Goal: Task Accomplishment & Management: Use online tool/utility

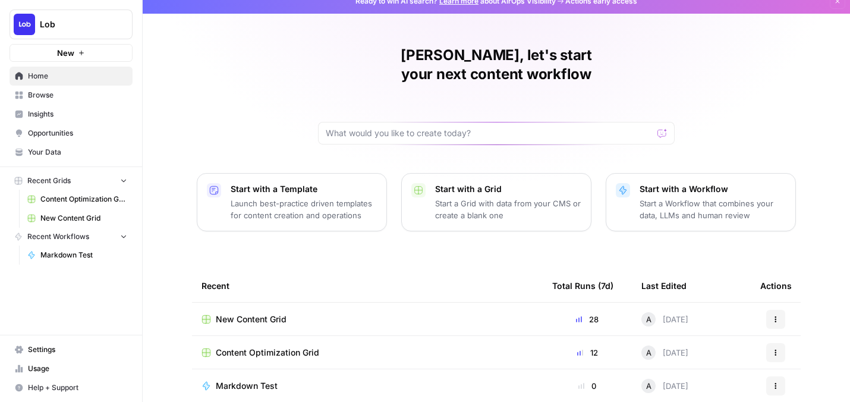
scroll to position [45, 0]
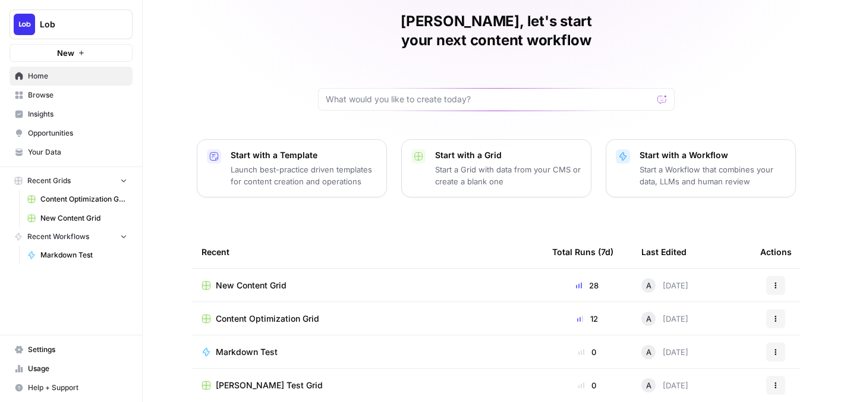
click at [226, 279] on span "New Content Grid" at bounding box center [251, 285] width 71 height 12
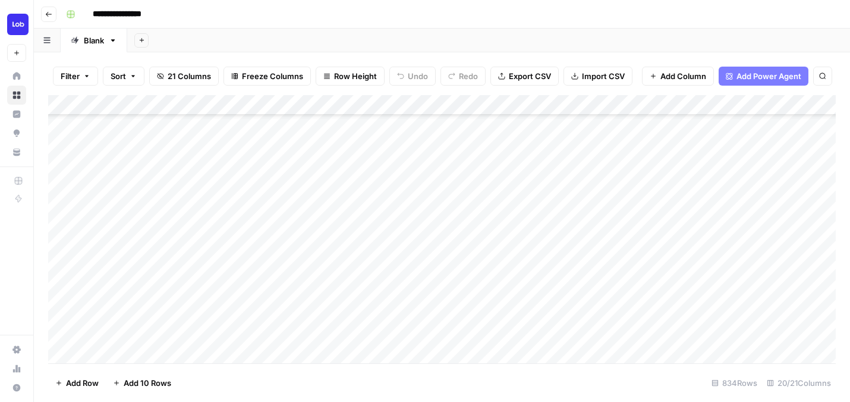
scroll to position [226, 0]
click at [316, 204] on div "Add Column" at bounding box center [441, 229] width 787 height 268
click at [313, 220] on div "Add Column" at bounding box center [441, 229] width 787 height 268
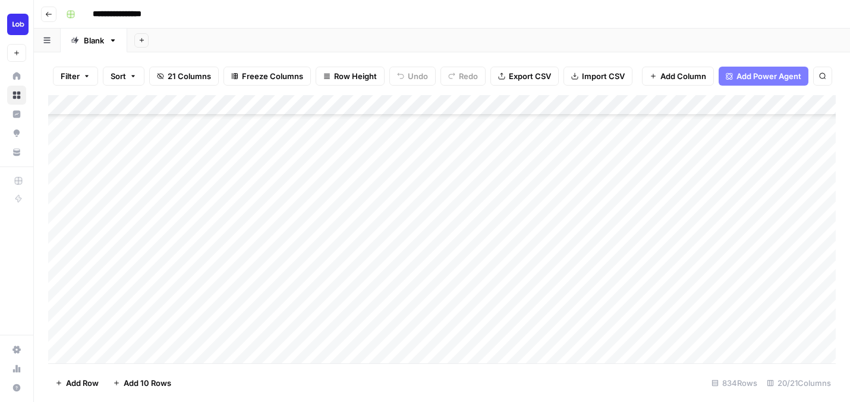
click at [361, 191] on div "Add Column" at bounding box center [441, 229] width 787 height 268
click at [677, 187] on div "Add Column" at bounding box center [441, 229] width 787 height 268
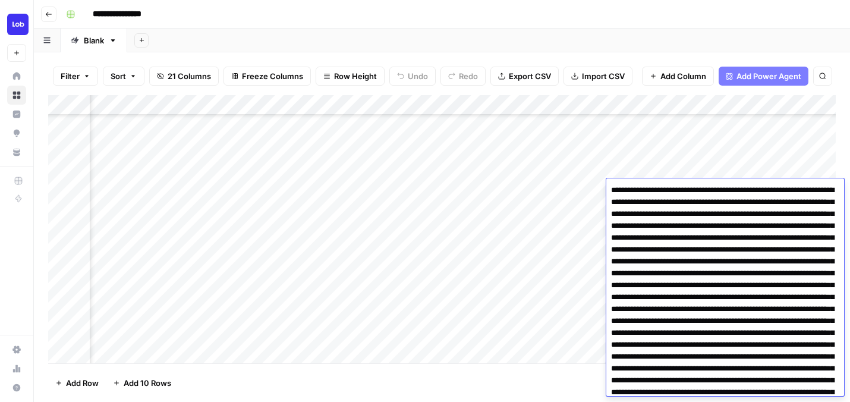
scroll to position [611, 0]
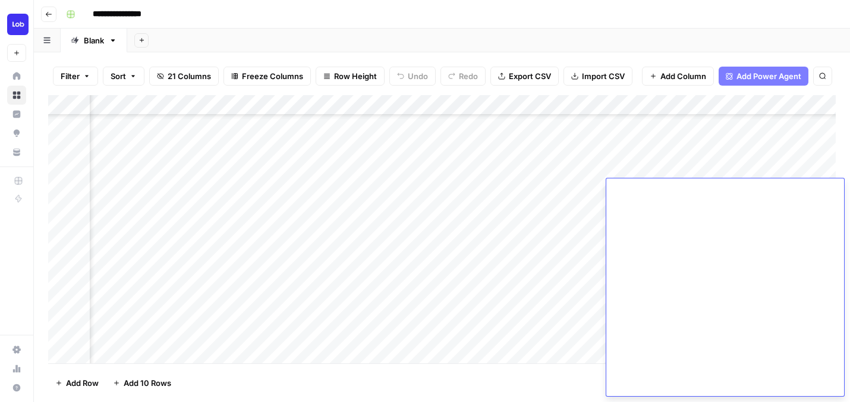
click at [669, 166] on div "Add Column" at bounding box center [441, 229] width 787 height 268
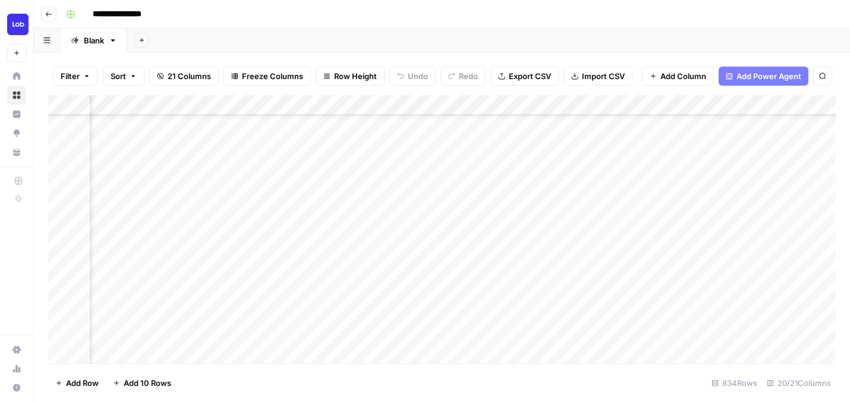
click at [669, 200] on div "Add Column" at bounding box center [441, 229] width 787 height 268
click at [669, 193] on div "Add Column" at bounding box center [441, 229] width 787 height 268
